Goal: Entertainment & Leisure: Consume media (video, audio)

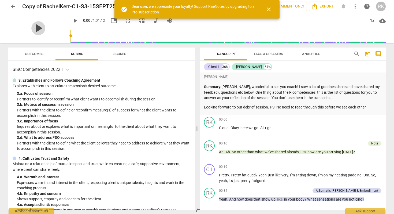
click at [36, 27] on span "play_arrow" at bounding box center [38, 28] width 14 height 14
click at [269, 10] on span "close" at bounding box center [269, 9] width 6 height 6
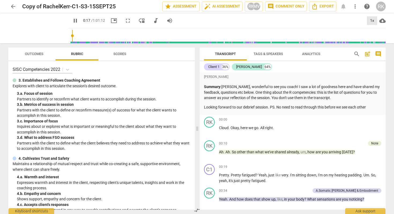
click at [372, 21] on div "1x" at bounding box center [372, 20] width 10 height 9
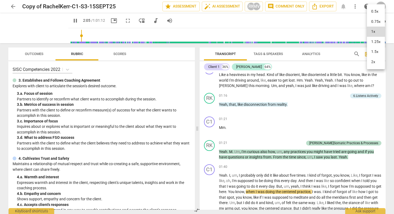
click at [293, 116] on div at bounding box center [197, 107] width 394 height 214
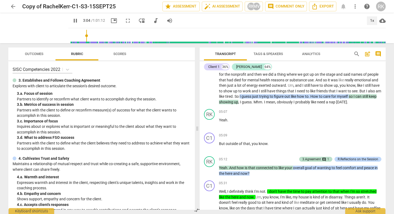
scroll to position [322, 0]
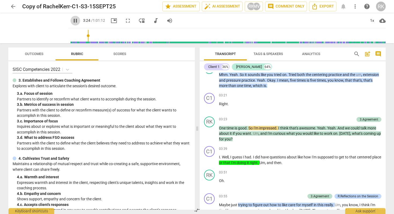
click at [72, 19] on span "pause" at bounding box center [75, 20] width 6 height 6
click at [72, 19] on span "play_arrow" at bounding box center [75, 20] width 6 height 6
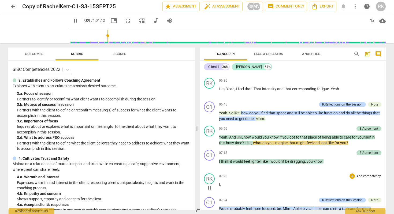
scroll to position [706, 0]
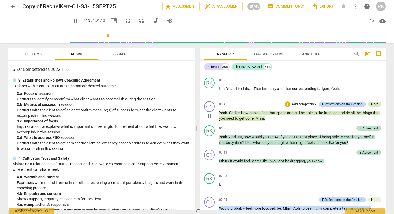
click at [374, 107] on div "Note" at bounding box center [375, 104] width 7 height 5
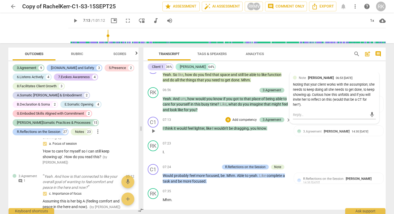
scroll to position [804, 0]
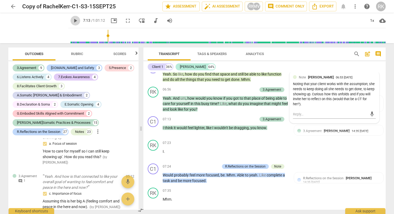
click at [72, 22] on span "play_arrow" at bounding box center [75, 20] width 6 height 6
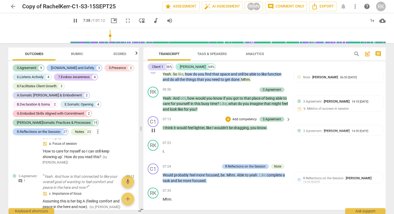
scroll to position [958, 0]
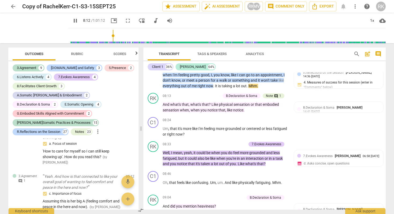
click at [72, 20] on span "pause" at bounding box center [75, 20] width 6 height 6
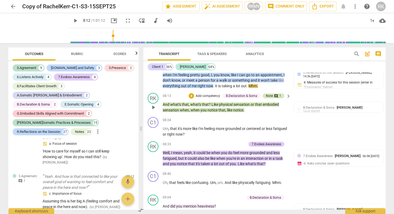
click at [269, 98] on div "Note" at bounding box center [269, 95] width 7 height 5
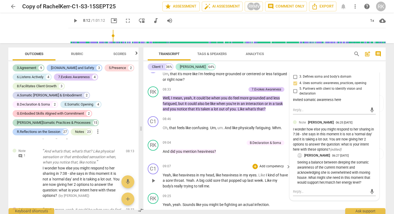
scroll to position [1014, 0]
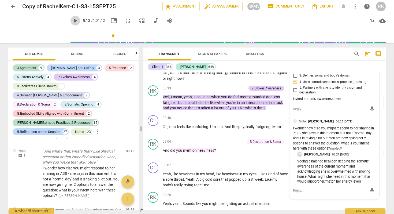
click at [72, 21] on span "play_arrow" at bounding box center [75, 20] width 6 height 6
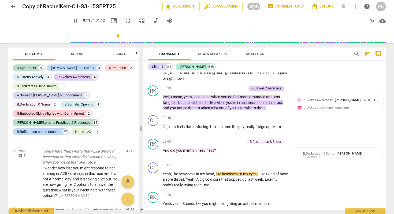
click at [72, 21] on span "pause" at bounding box center [75, 20] width 6 height 6
click at [72, 21] on span "play_arrow" at bounding box center [75, 20] width 6 height 6
click at [72, 21] on span "pause" at bounding box center [75, 20] width 6 height 6
click at [72, 21] on span "play_arrow" at bounding box center [75, 20] width 6 height 6
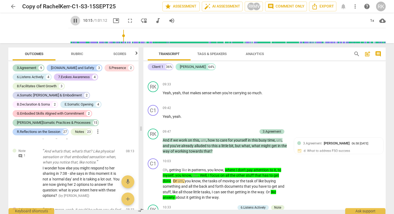
click at [72, 20] on span "pause" at bounding box center [75, 20] width 6 height 6
click at [350, 153] on div "3.Agreement Marietta Vis 06:58 [DATE] d. What to address FSO success" at bounding box center [339, 149] width 83 height 16
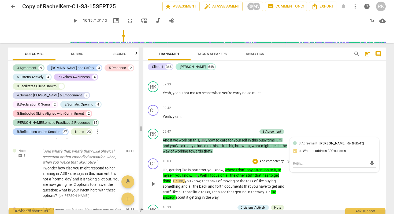
click at [269, 177] on span "has" at bounding box center [266, 175] width 7 height 4
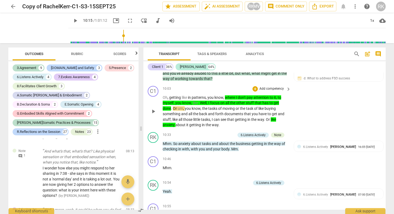
scroll to position [1248, 0]
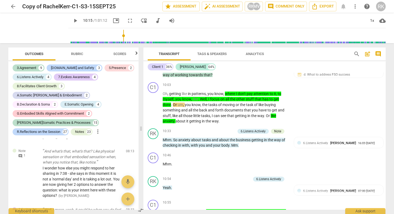
click at [72, 22] on span "play_arrow" at bounding box center [75, 20] width 6 height 6
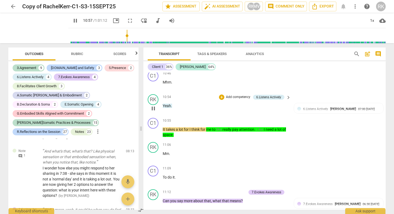
scroll to position [1330, 0]
click at [317, 110] on span "6.Listens Actively" at bounding box center [315, 109] width 25 height 4
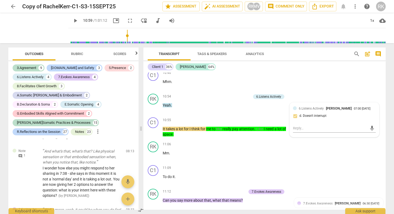
click at [72, 22] on span "play_arrow" at bounding box center [75, 20] width 6 height 6
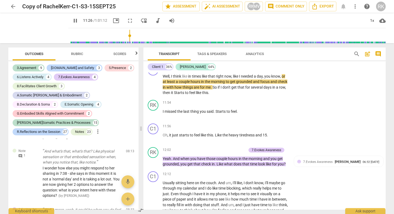
scroll to position [1477, 0]
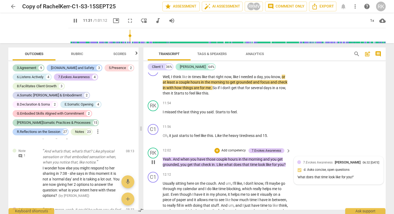
click at [316, 165] on div "7.Evokes Awareness [PERSON_NAME]" at bounding box center [333, 162] width 60 height 5
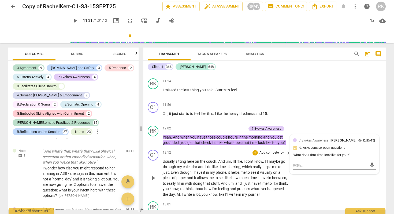
scroll to position [1490, 0]
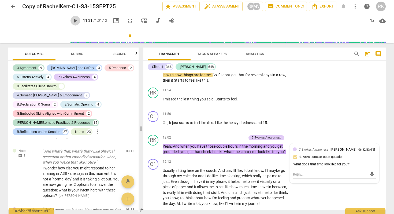
click at [72, 18] on span "play_arrow" at bounding box center [75, 20] width 6 height 6
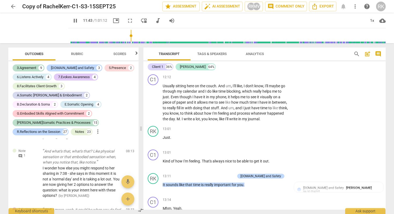
scroll to position [1501, 0]
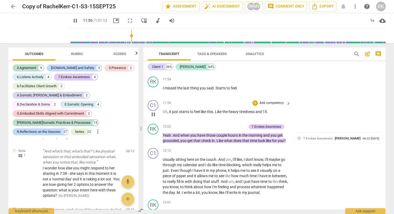
click at [194, 114] on span "to" at bounding box center [192, 111] width 4 height 4
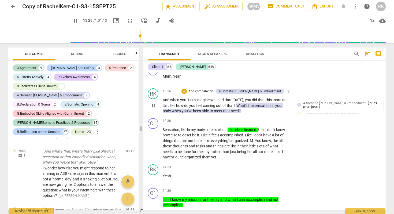
scroll to position [1717, 0]
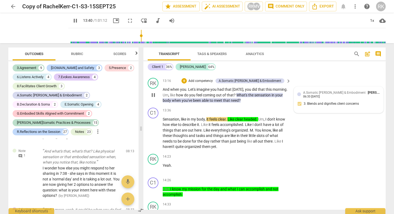
click at [366, 109] on div "A.Somatic [PERSON_NAME] & Embodiment Marietta Vis 06:33 [DATE] 3. Blends and di…" at bounding box center [339, 100] width 83 height 20
click at [366, 109] on div "A.Somatic [PERSON_NAME] & Embodiment Marietta Vis 06:33 [DATE] 3. Blends and di…" at bounding box center [334, 100] width 83 height 20
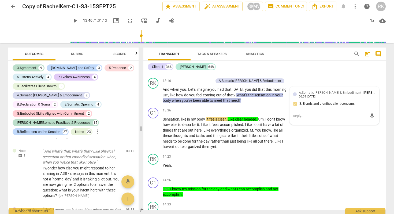
click at [72, 21] on span "play_arrow" at bounding box center [75, 20] width 6 height 6
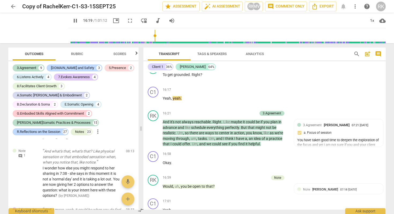
scroll to position [2043, 0]
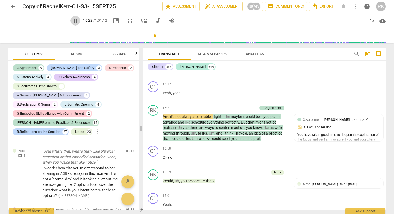
click at [72, 22] on span "pause" at bounding box center [75, 20] width 6 height 6
click at [72, 19] on span "play_arrow" at bounding box center [75, 20] width 6 height 6
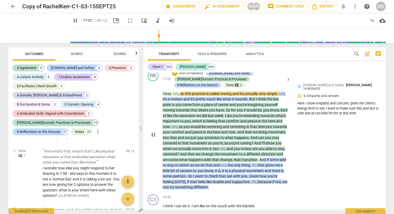
scroll to position [2195, 0]
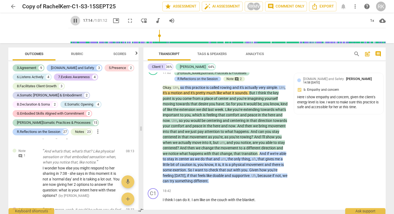
click at [72, 22] on span "pause" at bounding box center [75, 20] width 6 height 6
click at [248, 95] on span "sounds" at bounding box center [241, 93] width 12 height 4
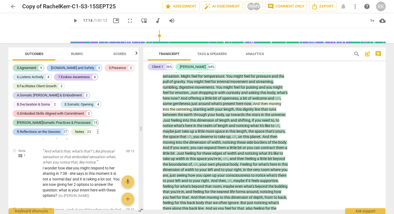
scroll to position [2545, 0]
click at [192, 111] on span "centering" at bounding box center [184, 109] width 16 height 4
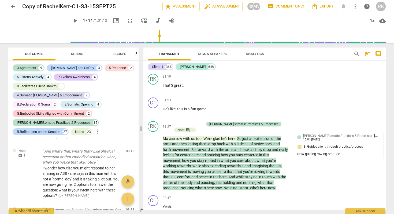
scroll to position [3129, 0]
click at [197, 136] on span "too" at bounding box center [199, 138] width 6 height 4
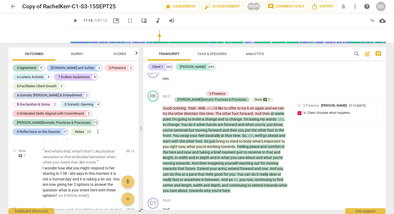
scroll to position [3767, 0]
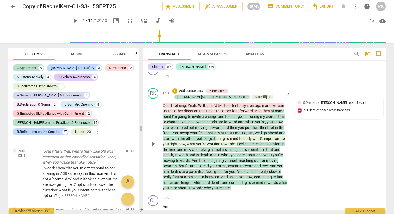
click at [247, 136] on span "body" at bounding box center [248, 138] width 9 height 4
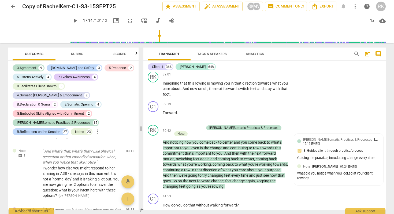
scroll to position [3927, 0]
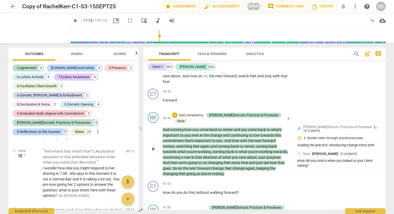
click at [258, 164] on div "RK play_arrow pause 39:42 + Add competency J.Somatic Practices & Processes Note…" at bounding box center [265, 144] width 243 height 69
click at [72, 20] on span "play_arrow" at bounding box center [75, 20] width 6 height 6
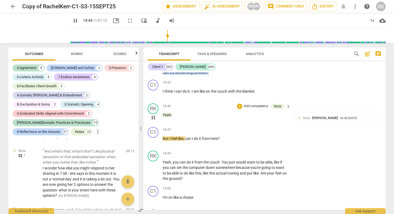
scroll to position [2303, 0]
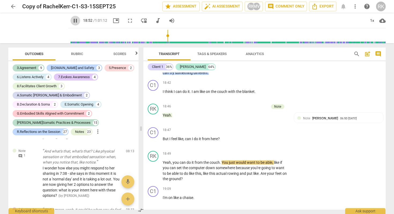
click at [72, 23] on span "pause" at bounding box center [75, 20] width 6 height 6
click at [72, 20] on span "play_arrow" at bounding box center [75, 20] width 6 height 6
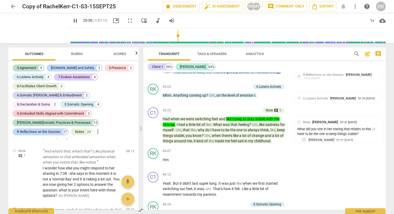
scroll to position [4229, 0]
click at [240, 117] on span "trying" at bounding box center [238, 119] width 10 height 4
click at [174, 117] on span "when" at bounding box center [176, 119] width 10 height 4
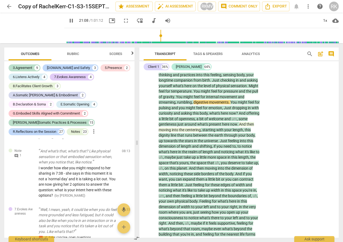
scroll to position [2771, 0]
click at [68, 21] on span "pause" at bounding box center [71, 20] width 6 height 6
type input "1280"
